Goal: Information Seeking & Learning: Learn about a topic

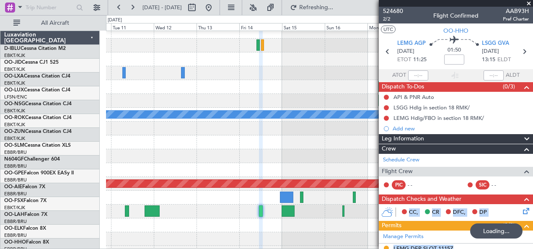
scroll to position [34, 0]
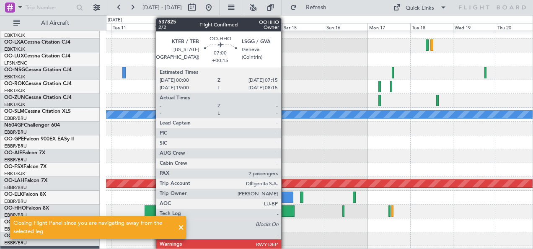
click at [285, 212] on div at bounding box center [288, 210] width 13 height 11
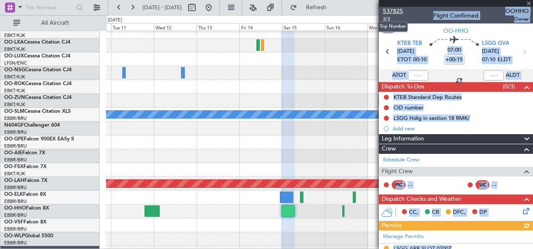
click at [393, 10] on span "537825" at bounding box center [393, 11] width 20 height 9
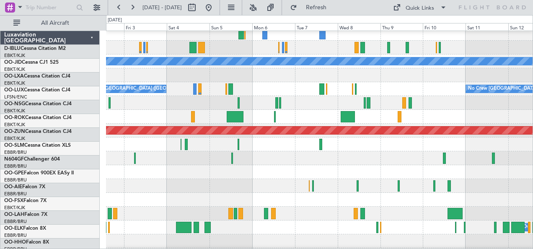
scroll to position [88, 0]
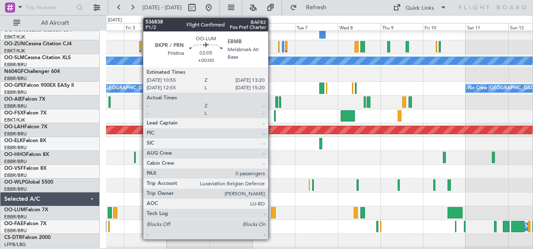
click at [272, 213] on div at bounding box center [273, 212] width 5 height 11
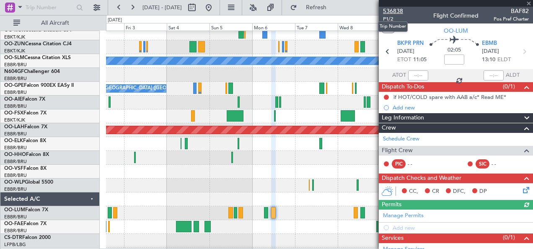
click at [388, 8] on span "536838" at bounding box center [393, 11] width 20 height 9
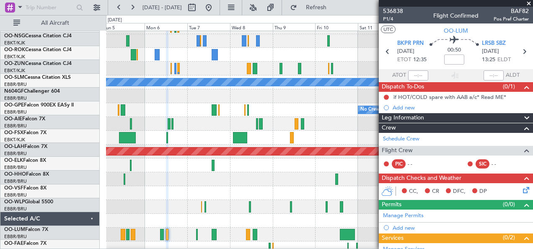
scroll to position [66, 0]
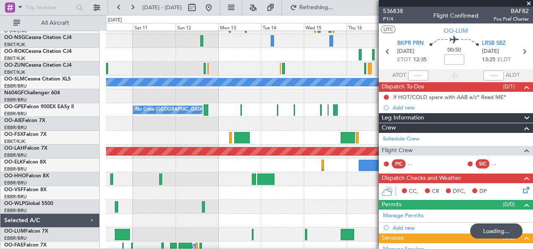
click at [55, 186] on div "A/C Unavailable Monchengladbach No Crew Brussels (Brussels National) Planned Ma…" at bounding box center [266, 132] width 533 height 234
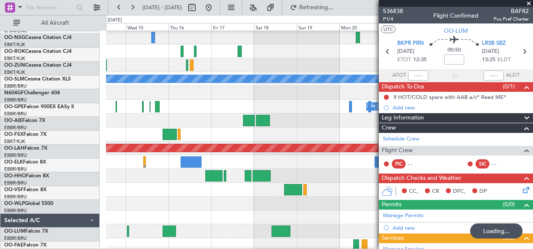
scroll to position [70, 0]
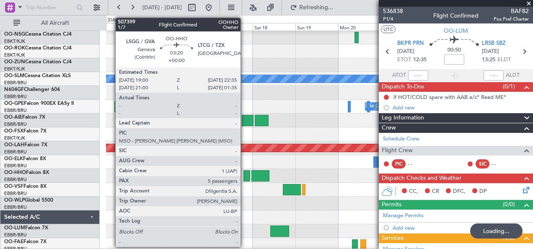
click at [245, 176] on div at bounding box center [246, 175] width 7 height 11
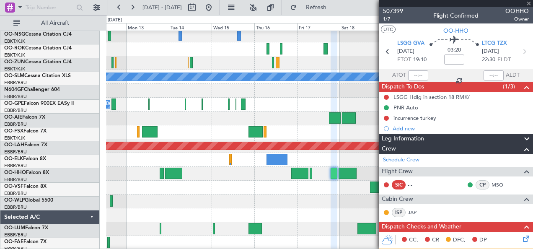
scroll to position [73, 0]
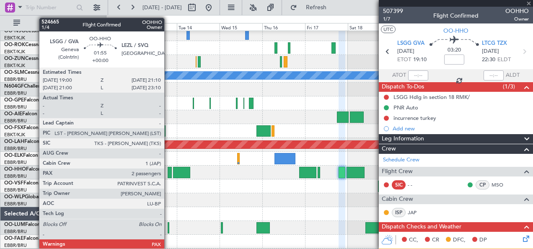
click at [168, 173] on div at bounding box center [170, 172] width 4 height 11
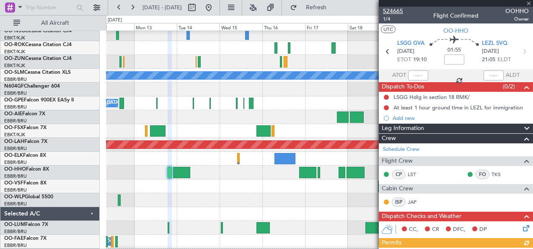
click at [397, 13] on span "524665" at bounding box center [393, 11] width 20 height 9
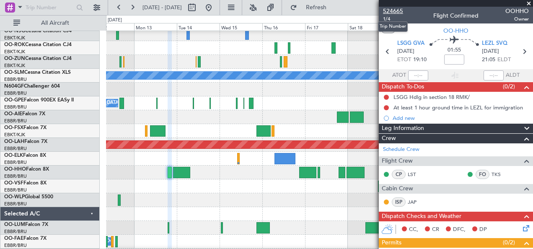
click at [397, 13] on span "524665" at bounding box center [393, 11] width 20 height 9
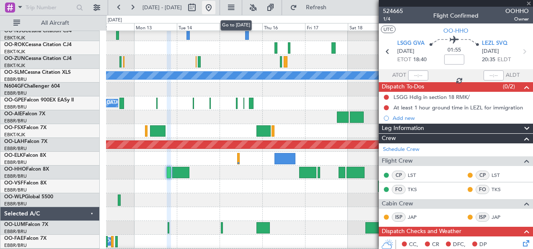
click at [215, 8] on button at bounding box center [208, 7] width 13 height 13
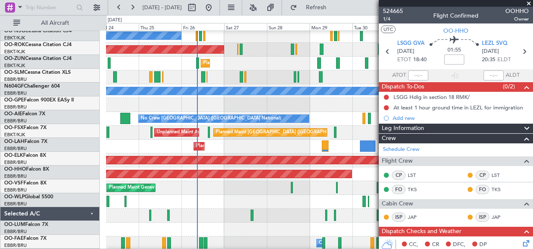
scroll to position [57, 0]
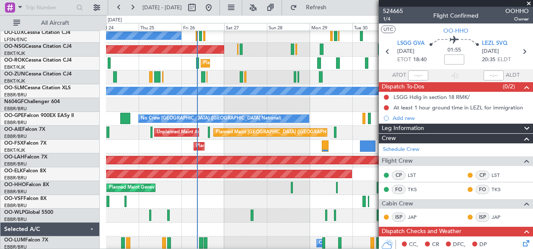
click at [177, 195] on div "Planned Maint Geneva (Cointrin)" at bounding box center [319, 188] width 427 height 14
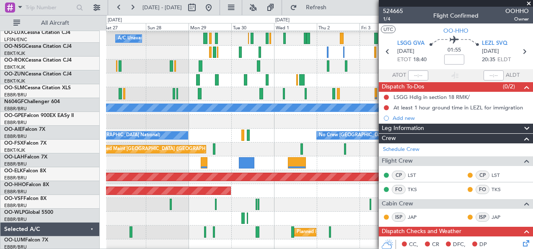
scroll to position [41, 0]
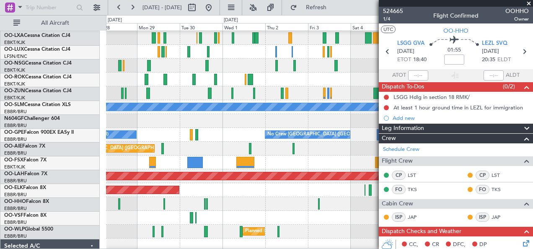
click at [206, 204] on div at bounding box center [319, 204] width 427 height 14
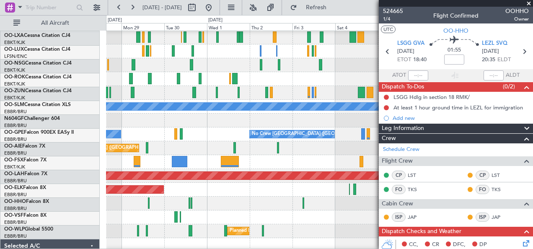
scroll to position [42, 0]
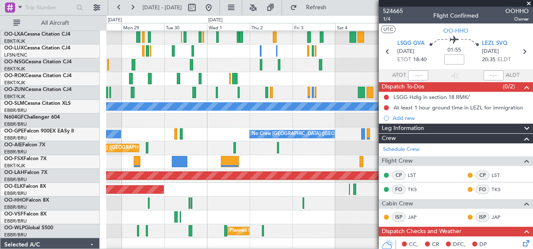
click at [529, 3] on span at bounding box center [528, 4] width 8 height 8
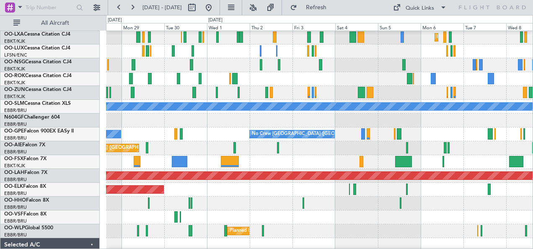
type input "0"
click at [425, 5] on div "Quick Links" at bounding box center [419, 8] width 28 height 8
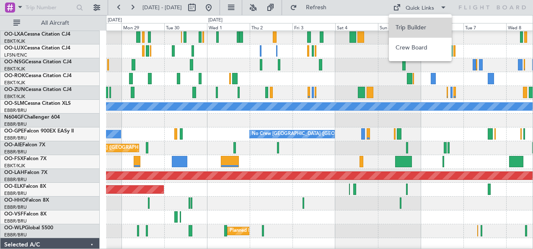
click at [422, 29] on button "Trip Builder" at bounding box center [420, 28] width 63 height 20
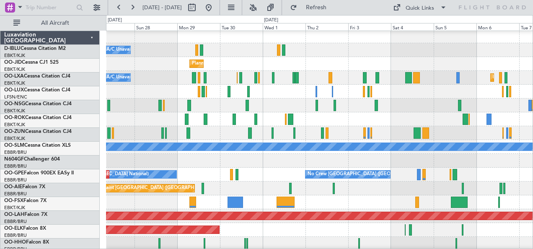
scroll to position [2, 0]
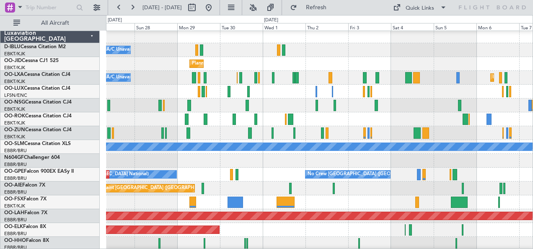
click at [266, 165] on div at bounding box center [319, 161] width 427 height 14
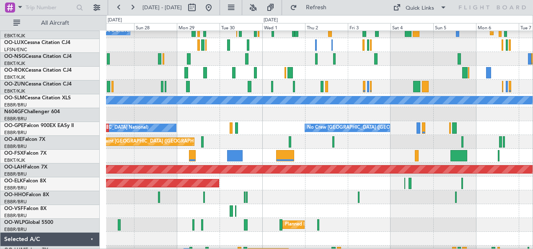
scroll to position [49, 0]
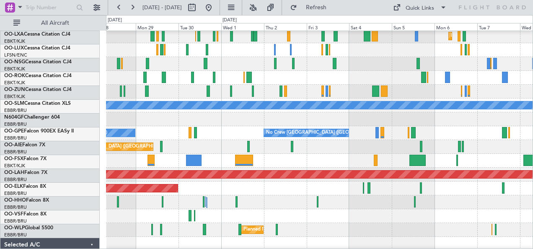
scroll to position [43, 0]
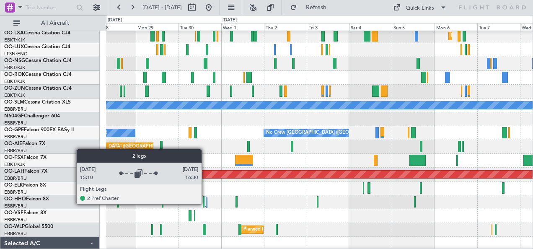
click at [206, 204] on div at bounding box center [205, 201] width 1 height 10
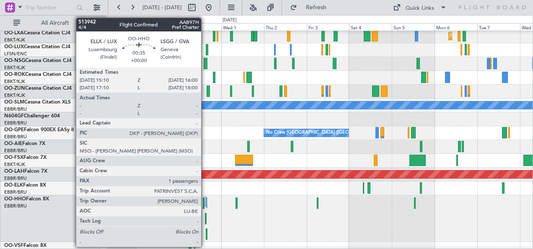
click at [205, 221] on div at bounding box center [206, 218] width 2 height 11
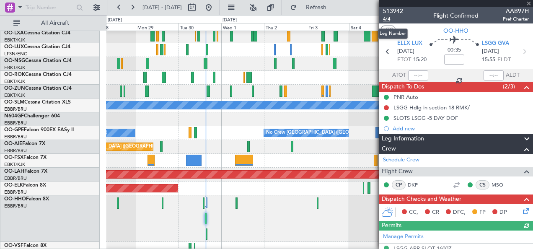
click at [386, 21] on span "4/4" at bounding box center [393, 18] width 20 height 7
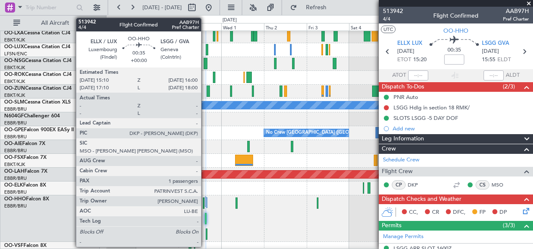
click at [205, 217] on div at bounding box center [206, 218] width 2 height 11
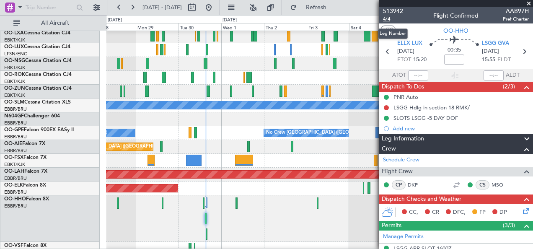
click at [385, 17] on span "4/4" at bounding box center [393, 18] width 20 height 7
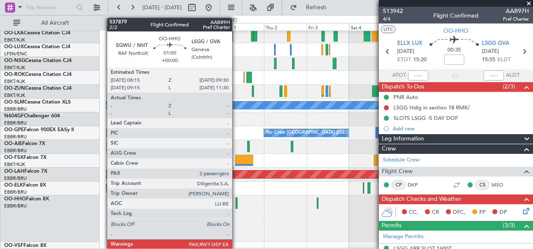
click at [236, 202] on div at bounding box center [236, 202] width 3 height 11
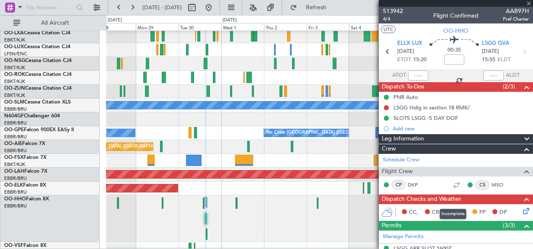
type input "2"
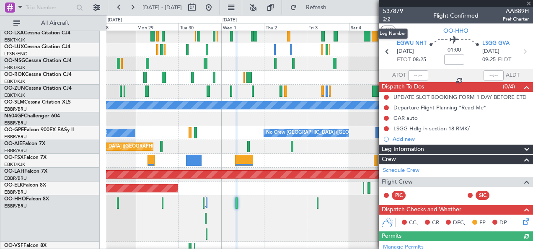
click at [386, 20] on span "2/2" at bounding box center [393, 18] width 20 height 7
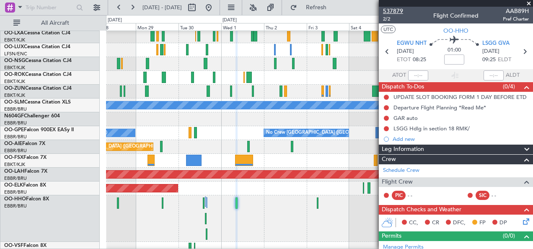
click at [397, 9] on span "537879" at bounding box center [393, 11] width 20 height 9
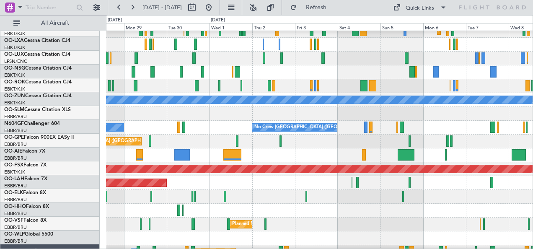
scroll to position [51, 0]
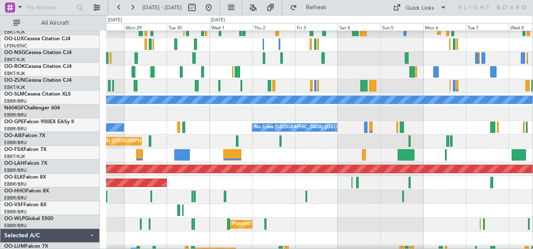
click at [426, 199] on div at bounding box center [319, 197] width 427 height 14
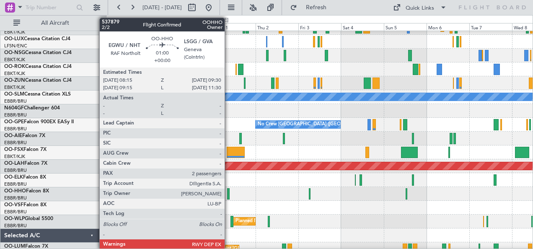
click at [229, 193] on div at bounding box center [228, 193] width 3 height 11
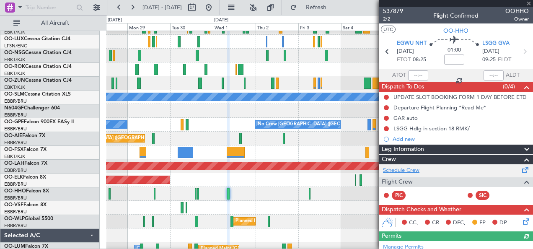
click at [417, 168] on link "Schedule Crew" at bounding box center [401, 170] width 36 height 8
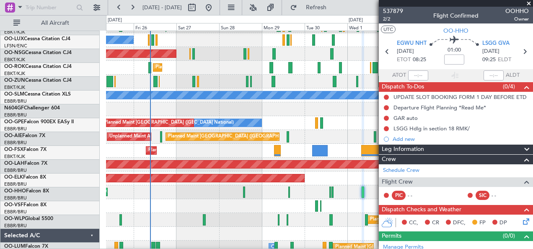
scroll to position [53, 0]
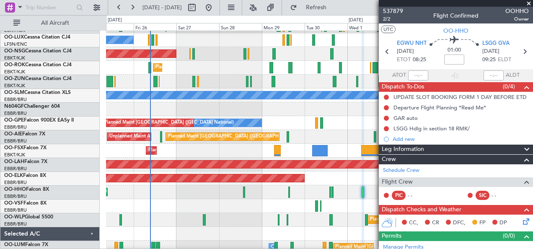
click at [349, 209] on div at bounding box center [319, 206] width 427 height 14
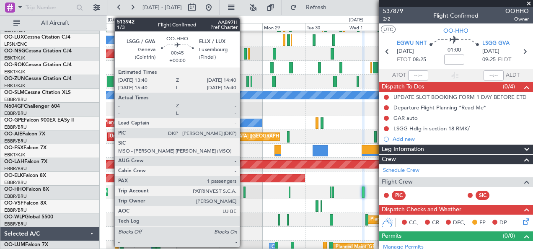
click at [244, 193] on div at bounding box center [244, 191] width 2 height 11
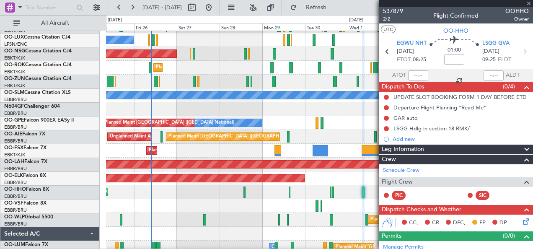
type input "1"
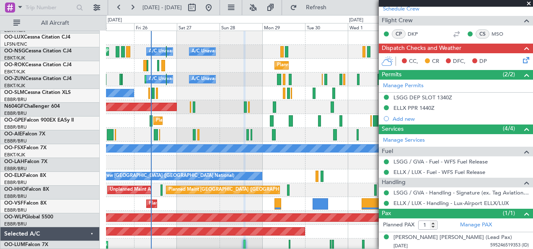
scroll to position [0, 0]
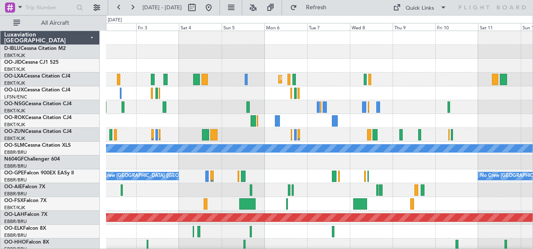
click at [403, 181] on div "No Crew [GEOGRAPHIC_DATA] ([GEOGRAPHIC_DATA] National) No Crew [GEOGRAPHIC_DATA…" at bounding box center [319, 176] width 427 height 14
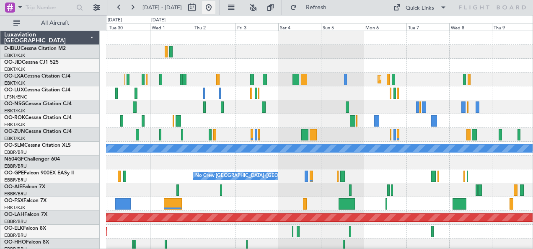
click at [215, 9] on button at bounding box center [208, 7] width 13 height 13
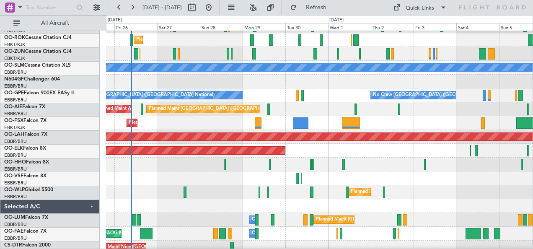
scroll to position [80, 0]
click at [251, 201] on div at bounding box center [319, 206] width 427 height 14
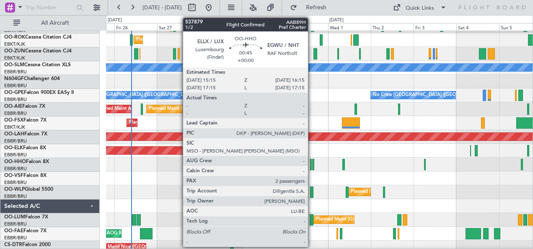
click at [312, 161] on div at bounding box center [313, 164] width 2 height 11
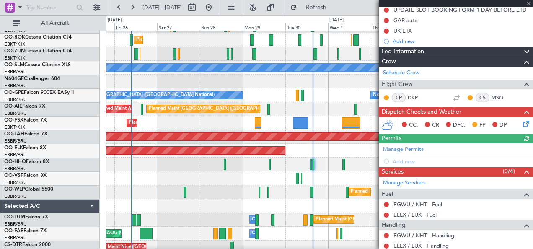
scroll to position [101, 0]
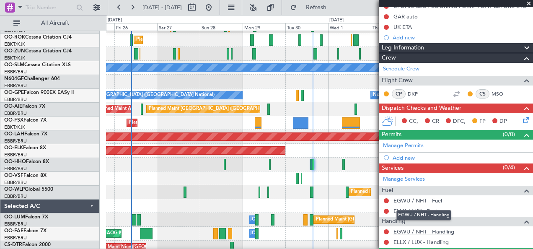
click at [424, 232] on link "EGWU / NHT - Handling" at bounding box center [423, 231] width 61 height 7
click at [421, 243] on link "ELLX / LUX - Handling" at bounding box center [420, 241] width 55 height 7
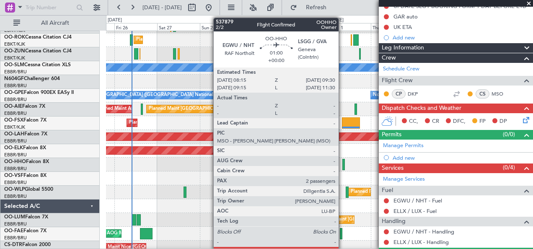
click at [343, 167] on div at bounding box center [343, 164] width 3 height 11
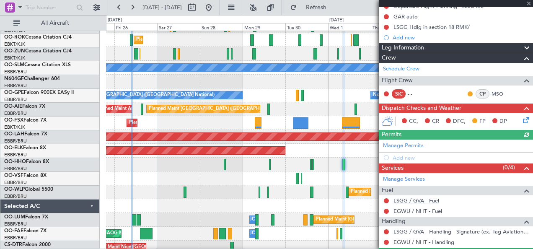
scroll to position [134, 0]
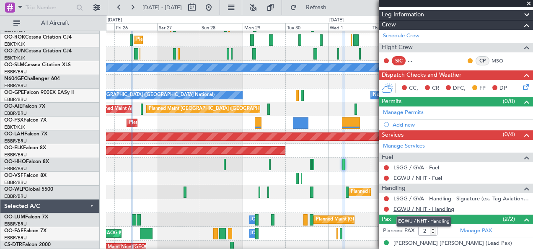
click at [424, 208] on link "EGWU / NHT - Handling" at bounding box center [423, 208] width 61 height 7
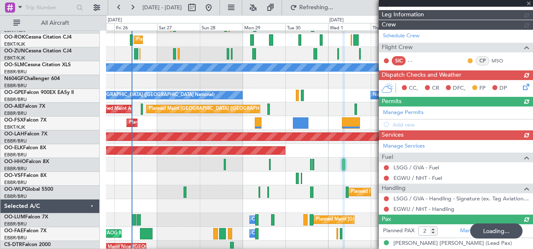
scroll to position [0, 0]
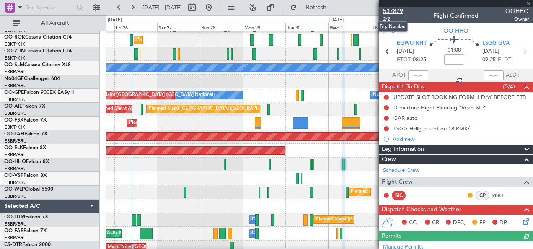
click at [399, 11] on span "537879" at bounding box center [393, 11] width 20 height 9
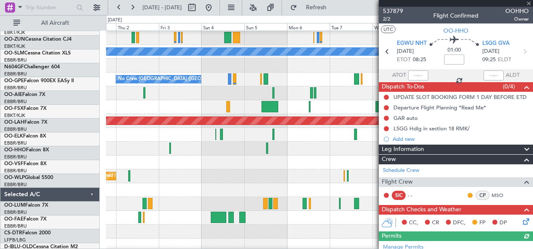
scroll to position [97, 0]
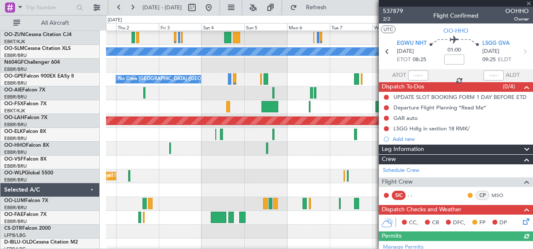
click at [229, 225] on div at bounding box center [319, 232] width 427 height 14
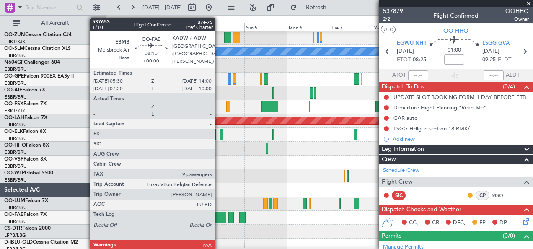
click at [219, 220] on div at bounding box center [218, 217] width 15 height 11
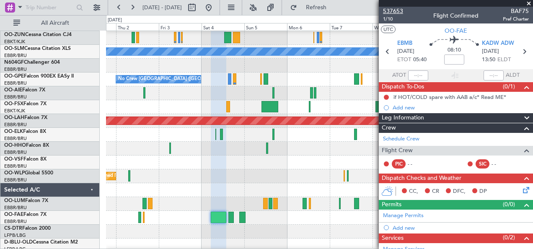
click at [395, 10] on span "537653" at bounding box center [393, 11] width 20 height 9
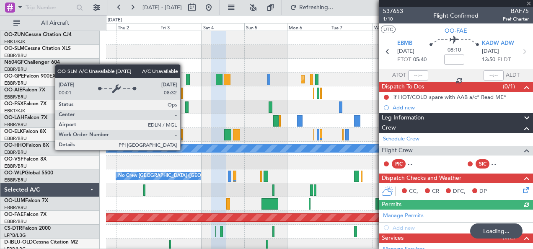
scroll to position [0, 0]
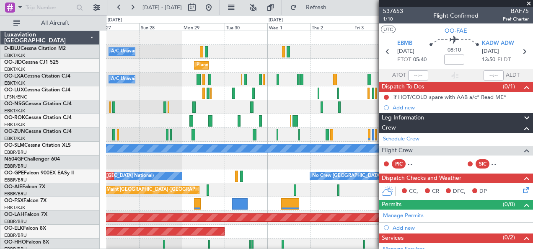
click at [417, 123] on fb-app "01 Oct 2025 - 11 Oct 2025 Refresh Quick Links All Aircraft A/C Unavailable Kort…" at bounding box center [266, 127] width 533 height 243
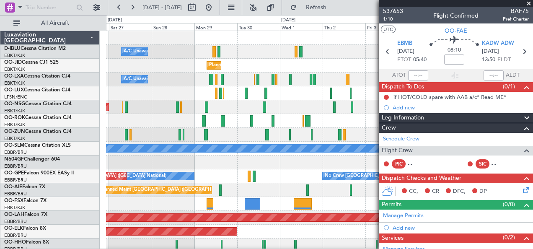
click at [275, 178] on div "No Crew Brussels (Brussels National) No Crew Brussels (Brussels National) Plann…" at bounding box center [319, 176] width 427 height 14
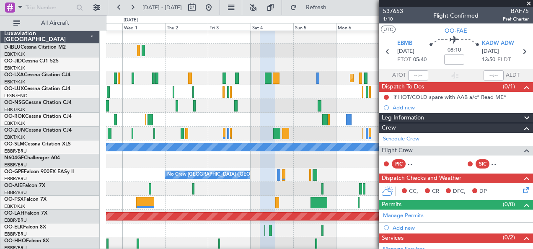
click at [175, 200] on div at bounding box center [319, 203] width 427 height 14
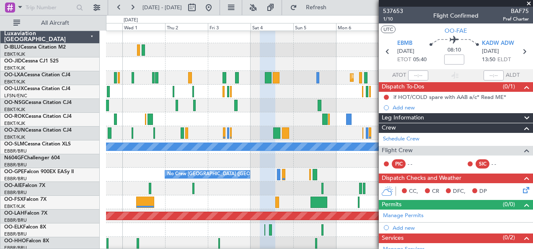
scroll to position [2, 0]
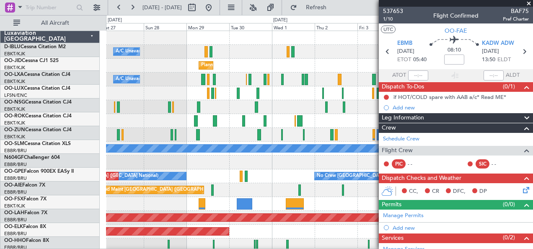
click at [386, 211] on fb-app "30 Sep 2025 - 10 Oct 2025 Refresh Quick Links All Aircraft A/C Unavailable Kort…" at bounding box center [266, 127] width 533 height 243
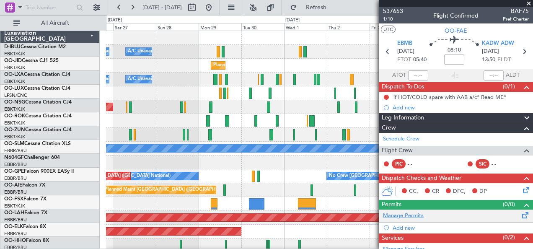
scroll to position [0, 0]
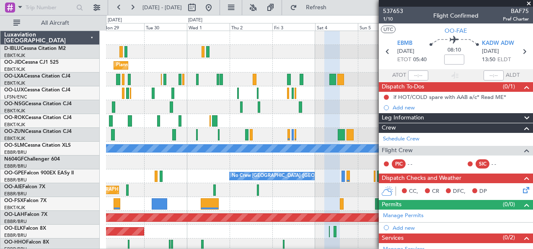
click at [233, 221] on div "Planned Maint [PERSON_NAME]-[GEOGRAPHIC_DATA][PERSON_NAME] ([GEOGRAPHIC_DATA][P…" at bounding box center [319, 217] width 1281 height 8
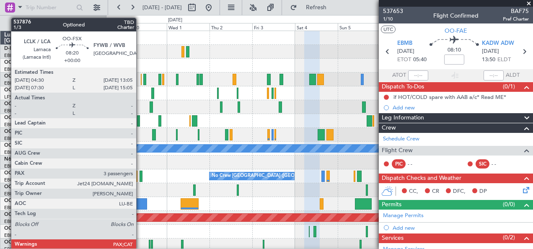
click at [140, 201] on div at bounding box center [139, 203] width 15 height 11
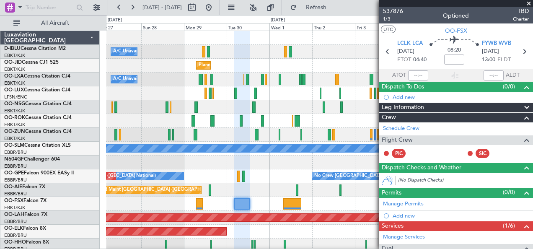
click at [338, 212] on div "Planned Maint [PERSON_NAME]-[GEOGRAPHIC_DATA][PERSON_NAME] ([GEOGRAPHIC_DATA][P…" at bounding box center [319, 218] width 427 height 14
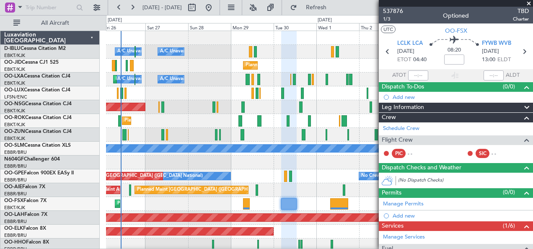
click at [99, 246] on div "A/C Unavailable Kortrijk-Wevelgem A/C Unavailable Brussels (Brussels National) …" at bounding box center [266, 132] width 533 height 234
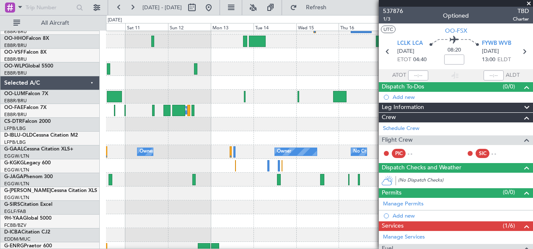
scroll to position [183, 0]
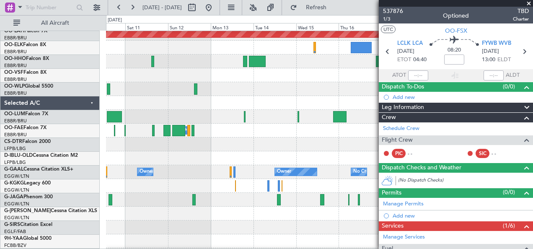
click at [275, 176] on div "Owner Owner No Crew Owner Owner Owner" at bounding box center [319, 172] width 427 height 14
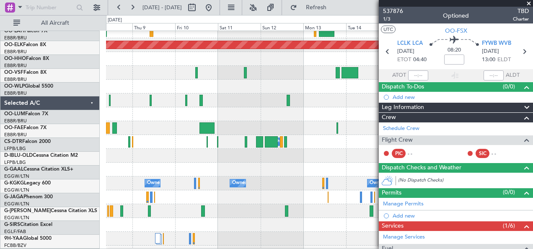
scroll to position [173, 0]
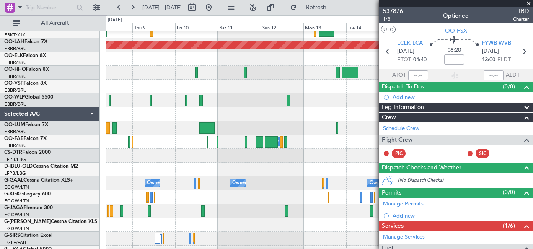
click at [50, 183] on div "Planned Maint Alton-st Louis (St Louis Regl) Owner Melsbroek Air Base Owner Own…" at bounding box center [266, 132] width 533 height 234
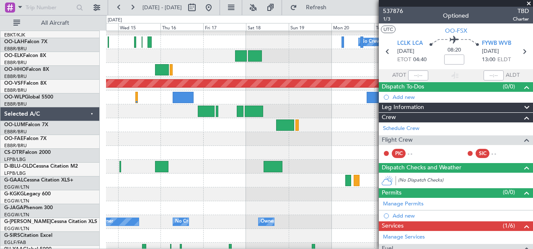
scroll to position [134, 0]
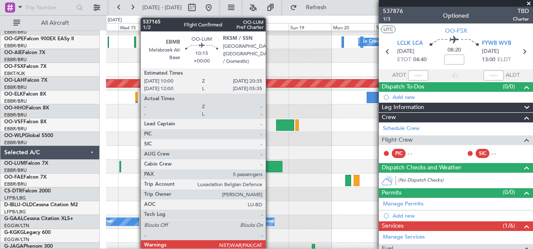
click at [270, 168] on div at bounding box center [272, 166] width 19 height 11
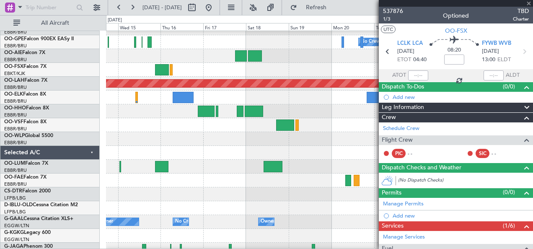
type input "5"
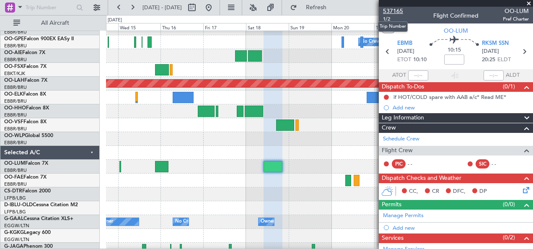
click at [393, 7] on span "537165" at bounding box center [393, 11] width 20 height 9
